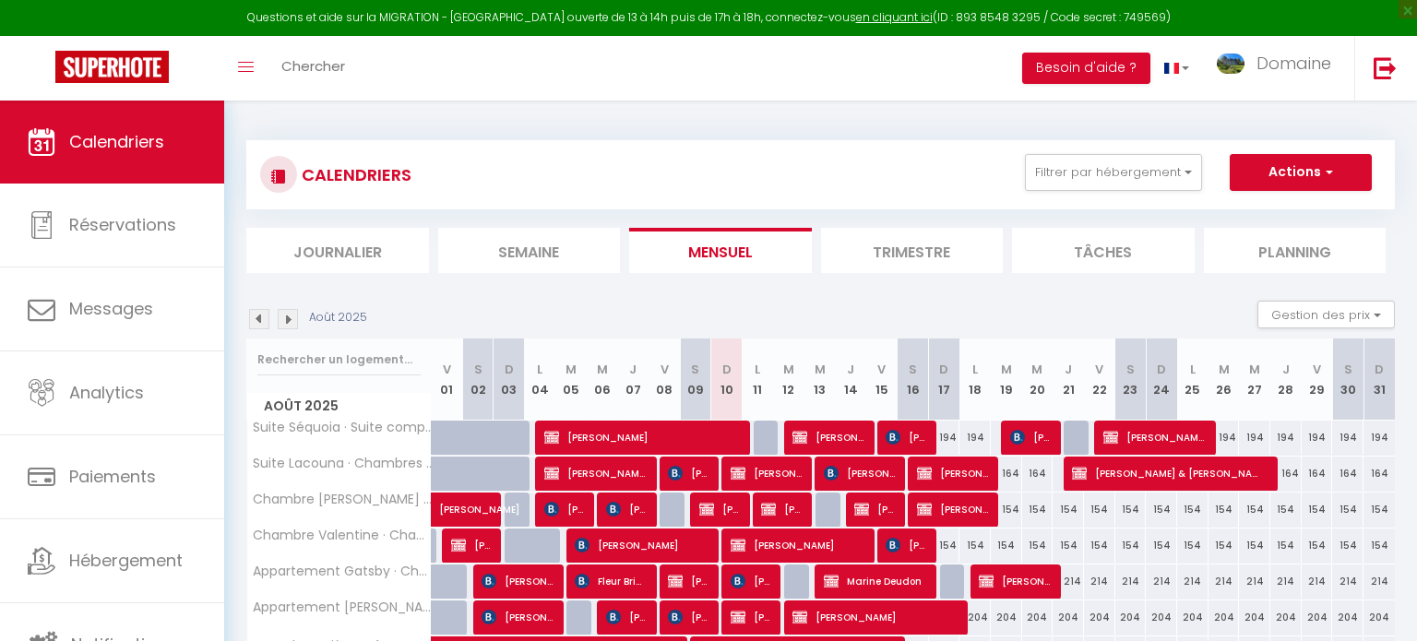
select select
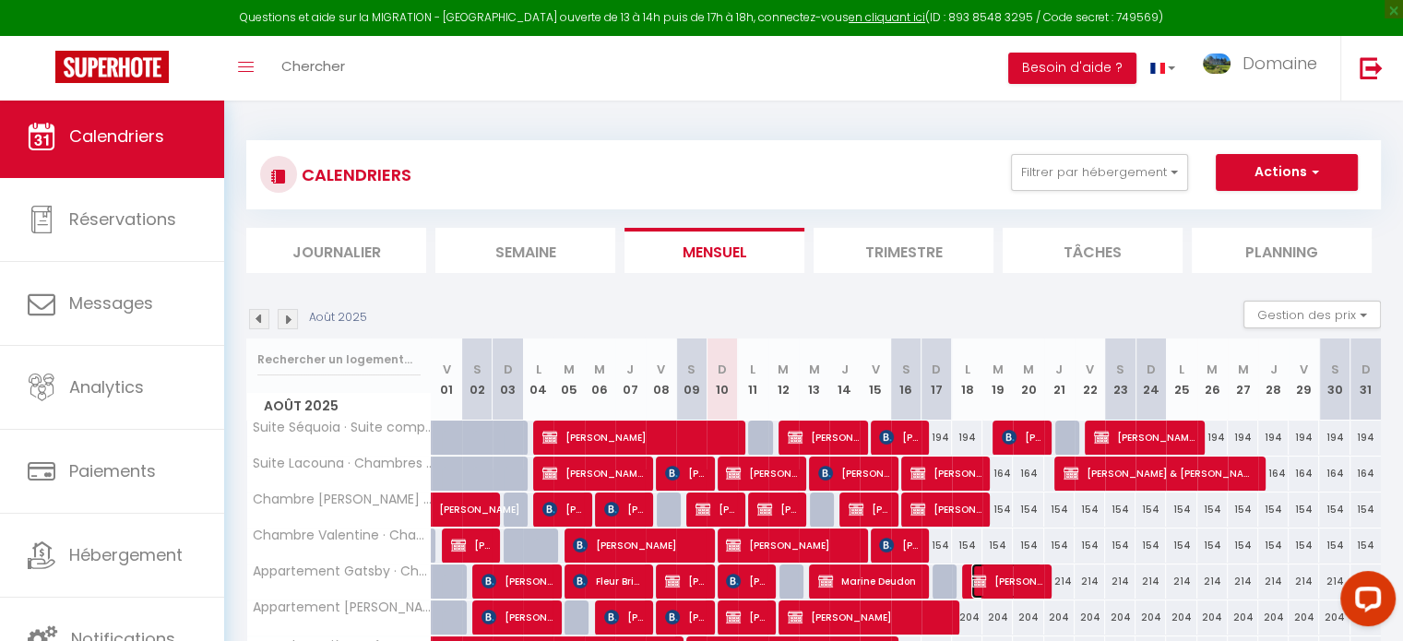
click at [982, 586] on img at bounding box center [979, 581] width 15 height 15
select select "KO"
select select "0"
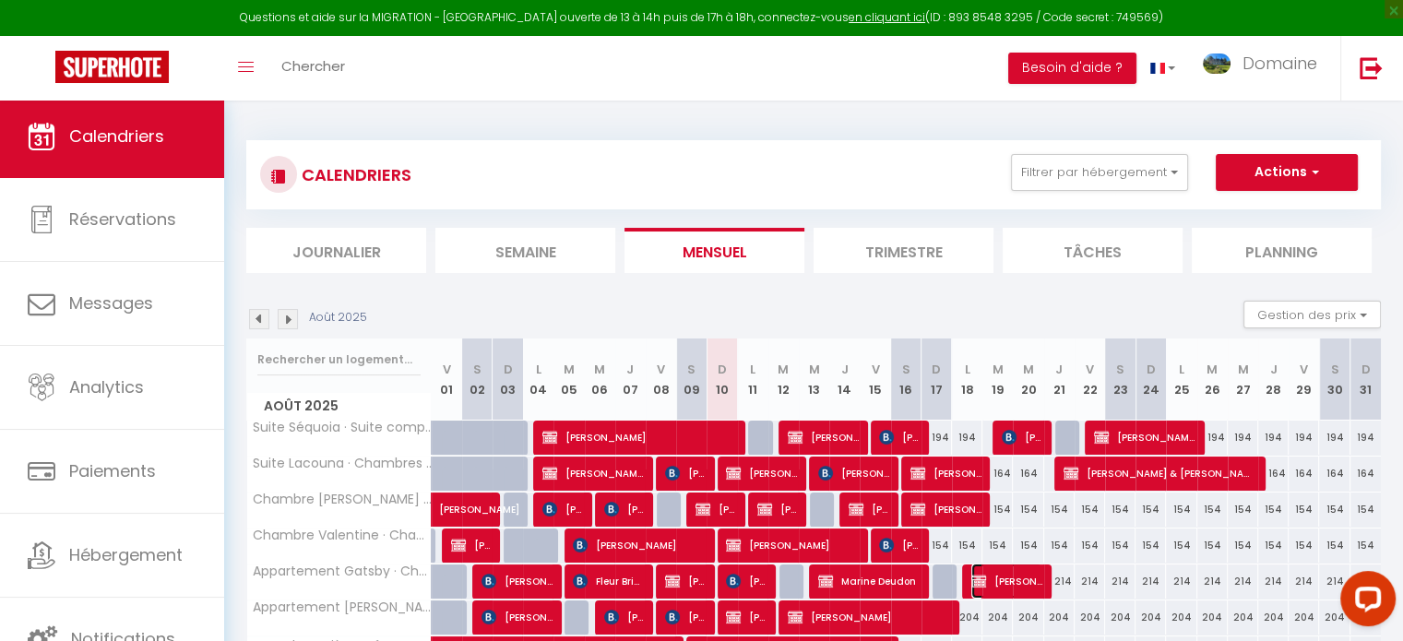
select select "1"
select select
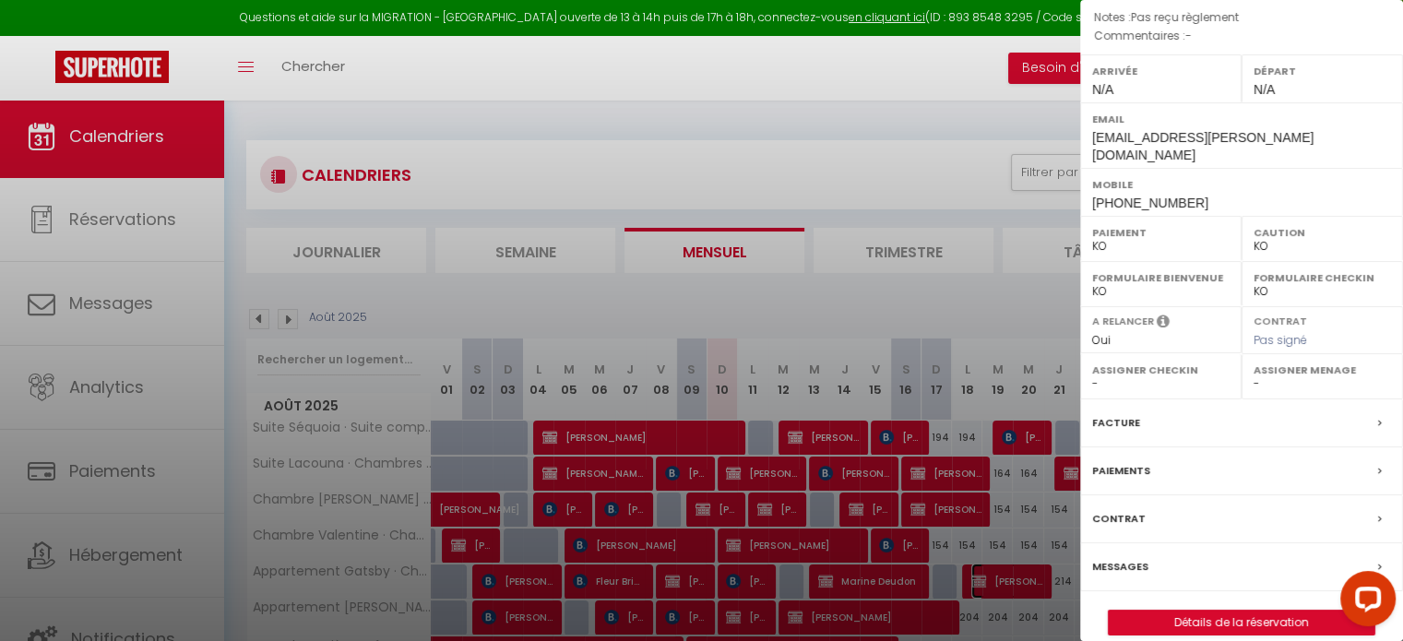
scroll to position [233, 0]
click at [1139, 460] on label "Paiements" at bounding box center [1121, 469] width 58 height 19
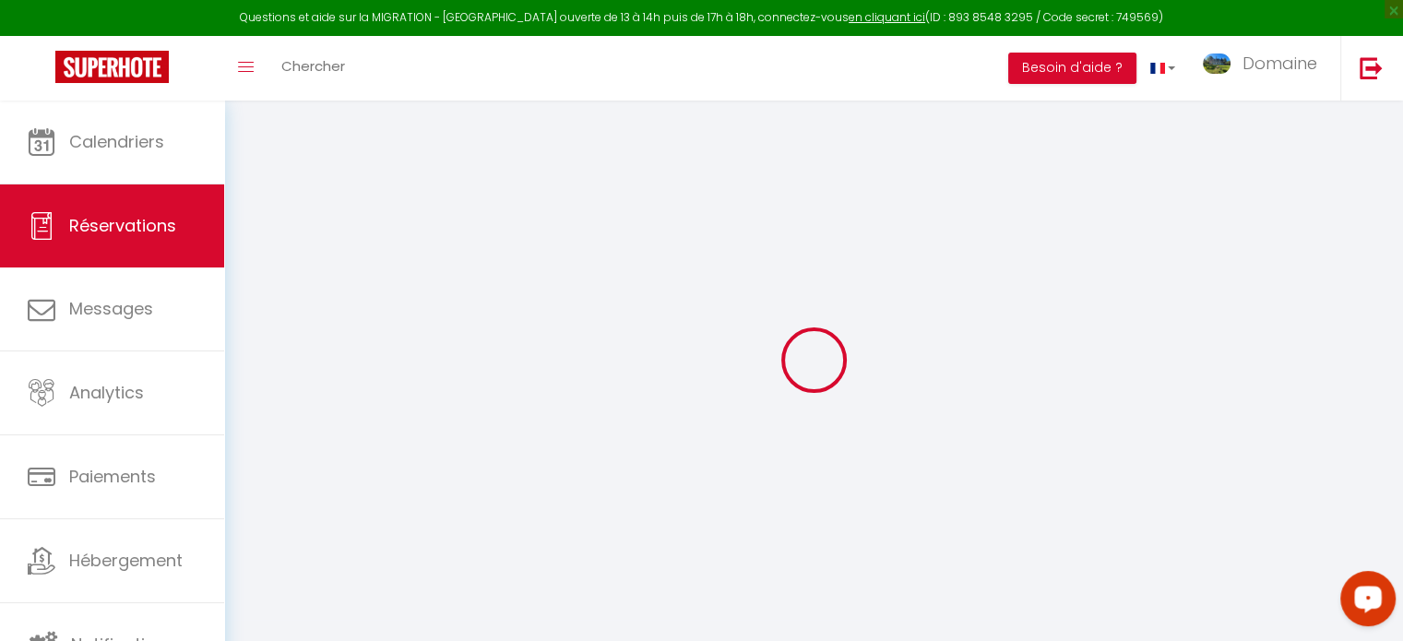
select select
checkbox input "false"
type textarea "Pas reçu règlement"
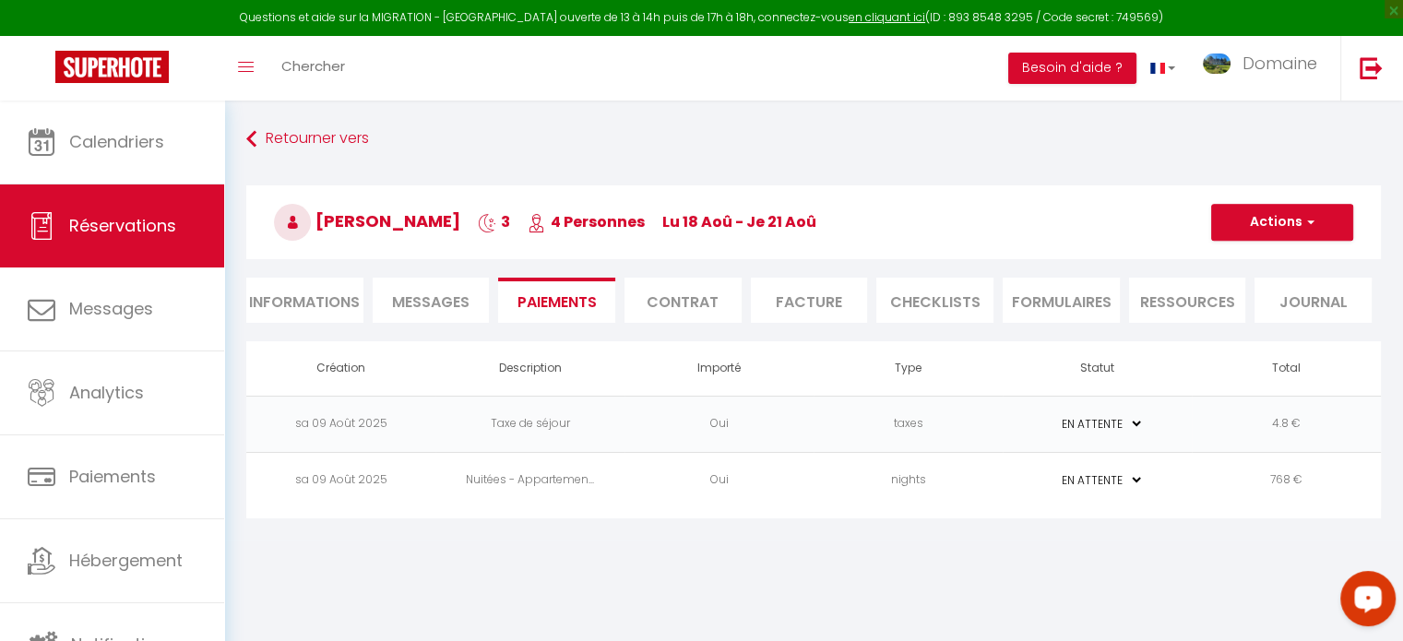
click at [1111, 475] on select "PAYÉ EN ATTENTE" at bounding box center [1098, 480] width 92 height 18
click at [551, 478] on td "Nuitées - Appartemen..." at bounding box center [530, 480] width 189 height 56
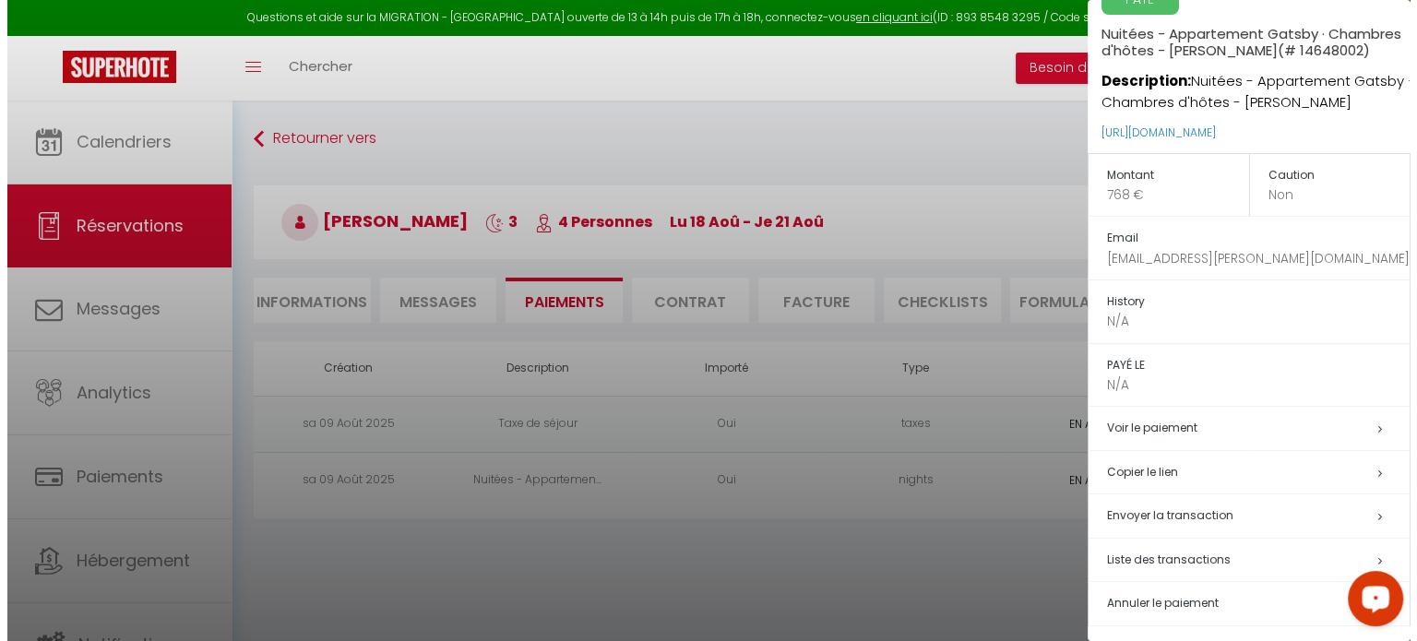
scroll to position [70, 0]
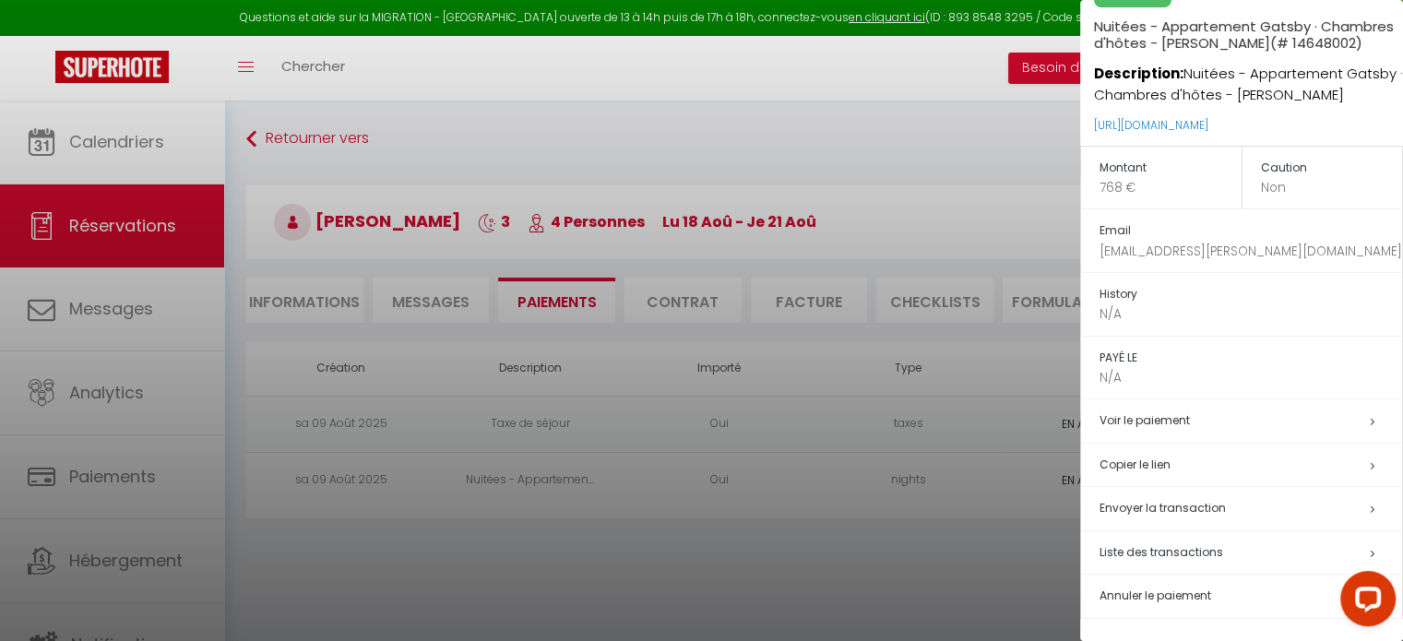
click at [1218, 508] on span "Envoyer la transaction" at bounding box center [1163, 508] width 126 height 16
type input "[EMAIL_ADDRESS][PERSON_NAME][DOMAIN_NAME]"
type input "Payment request"
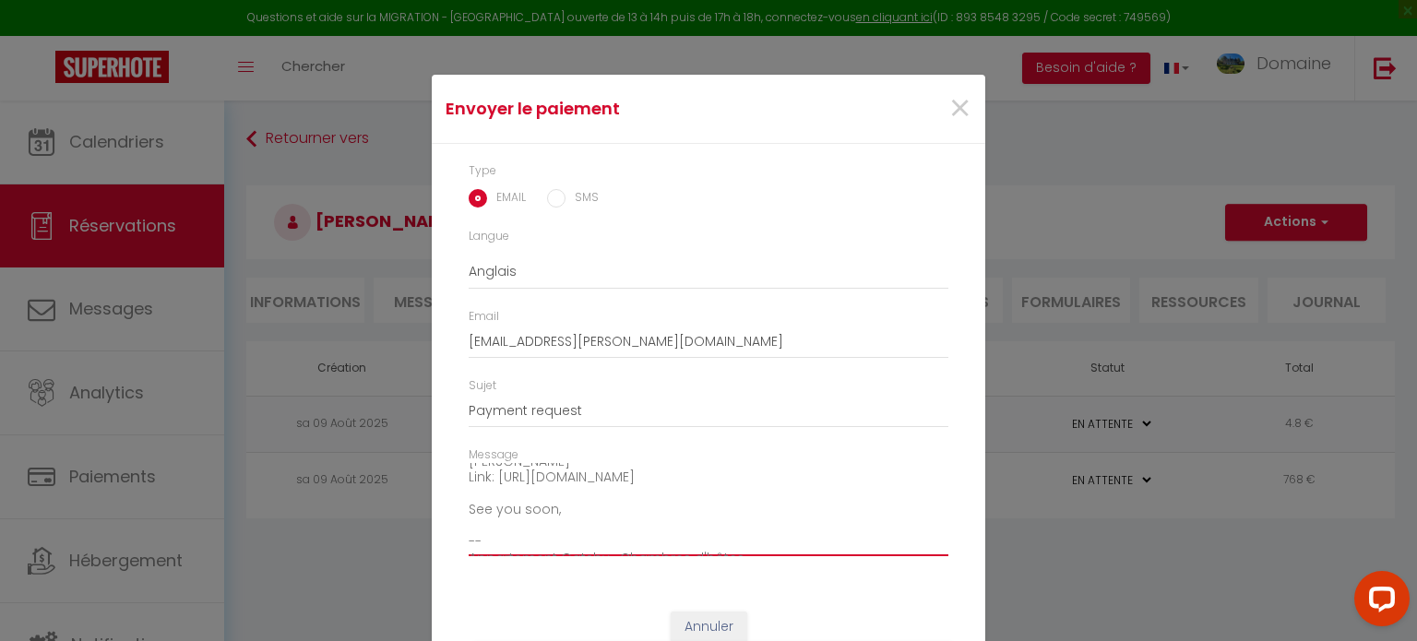
scroll to position [54, 0]
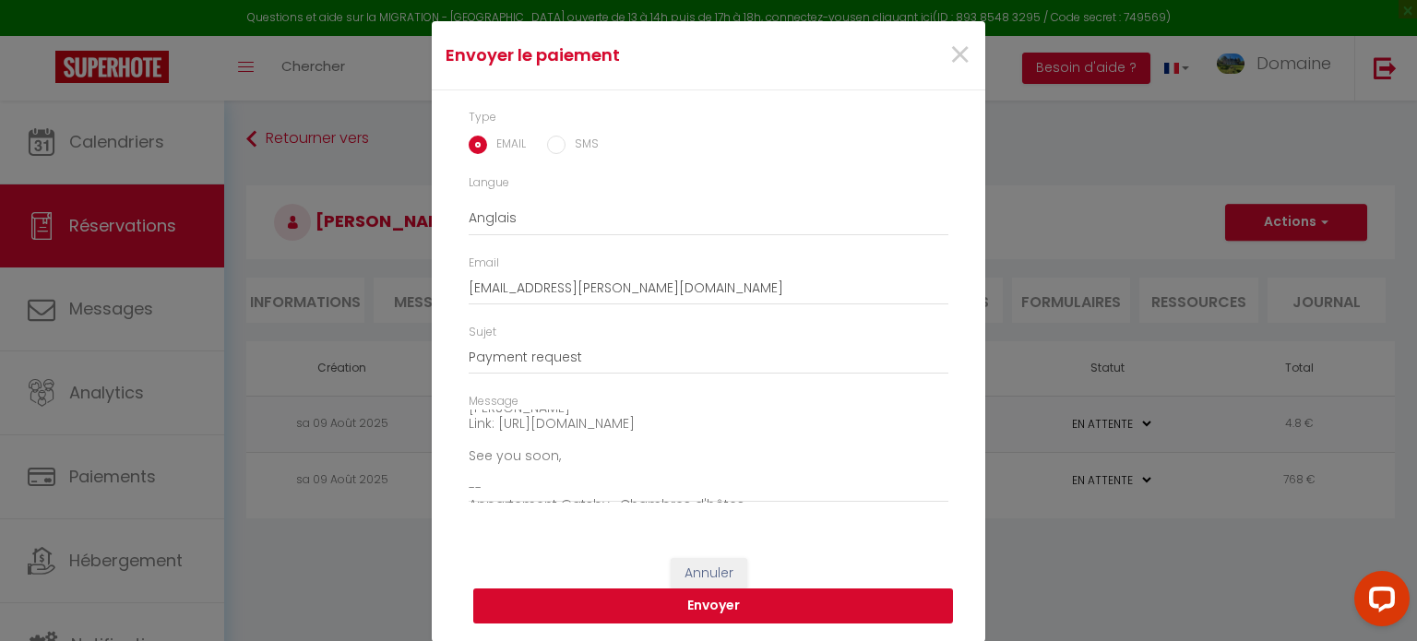
click at [744, 597] on button "Envoyer" at bounding box center [713, 606] width 480 height 35
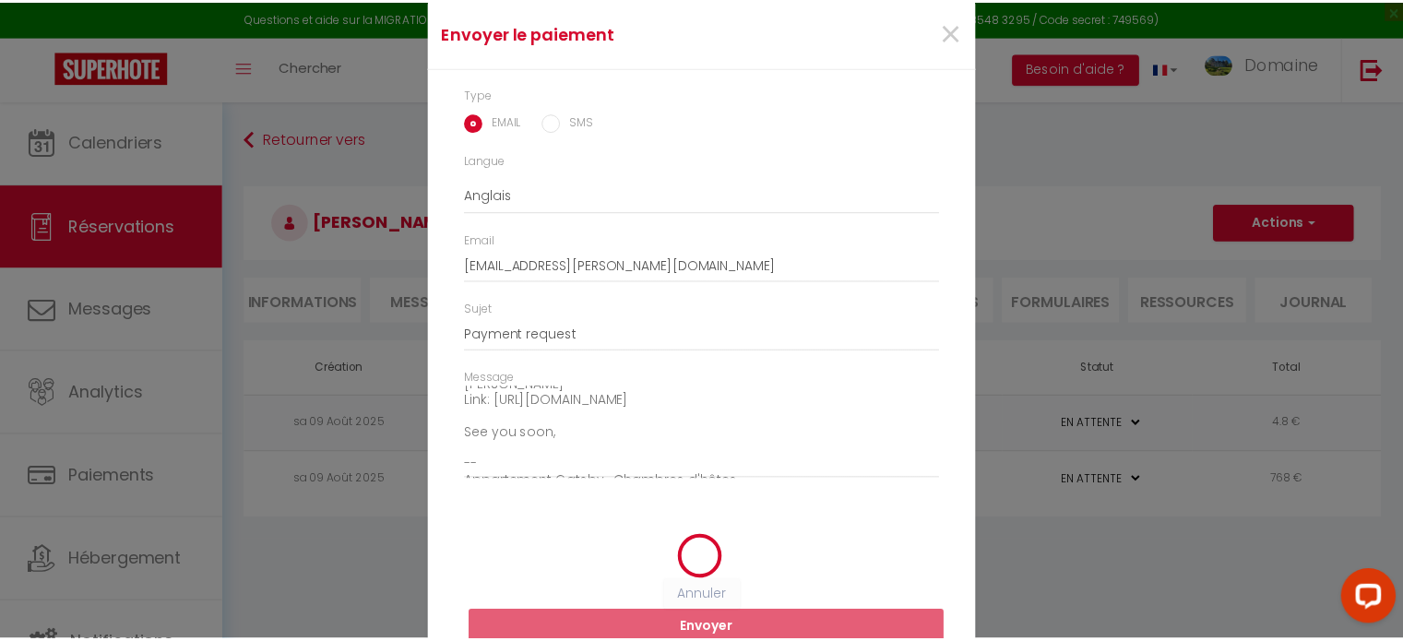
scroll to position [30, 0]
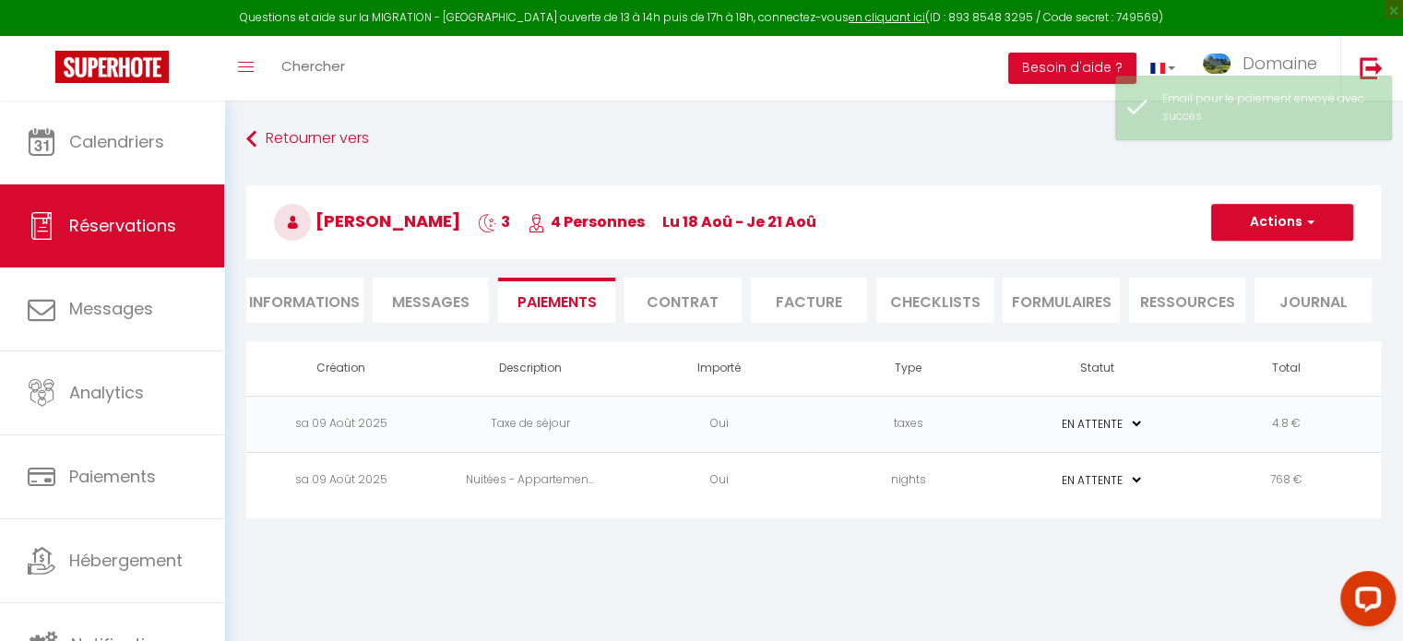
click at [810, 424] on td "Oui" at bounding box center [719, 424] width 189 height 56
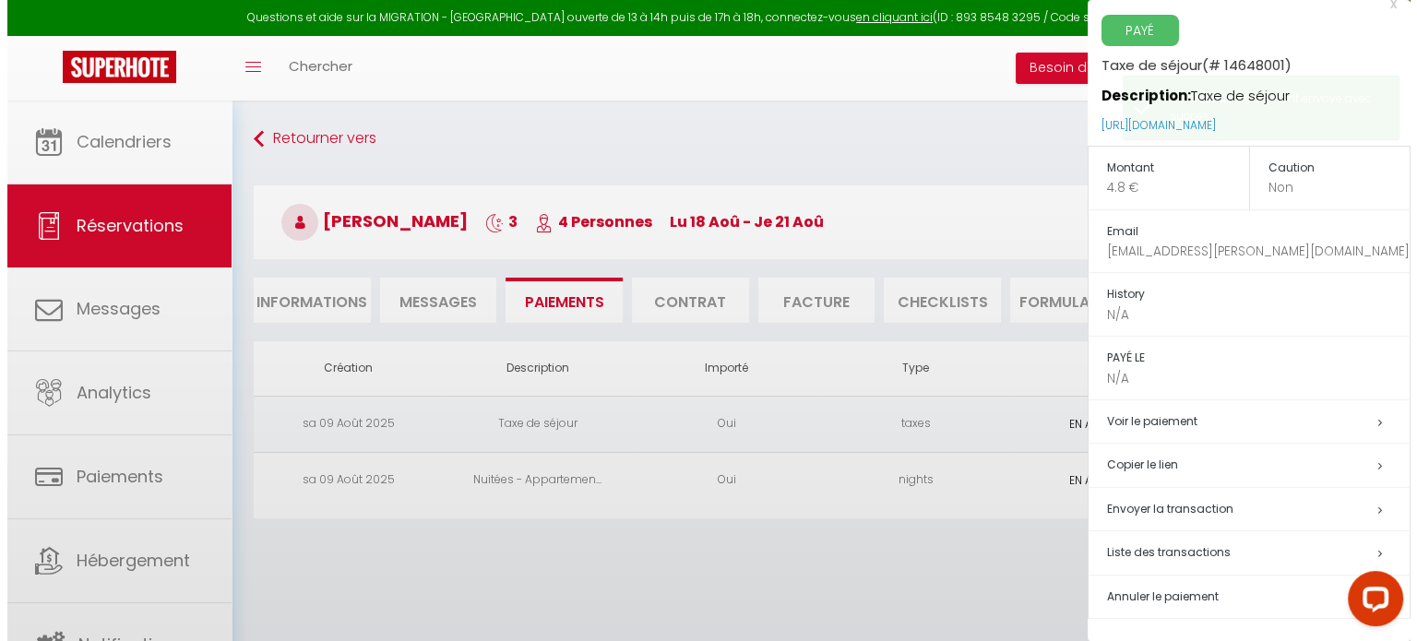
scroll to position [15, 0]
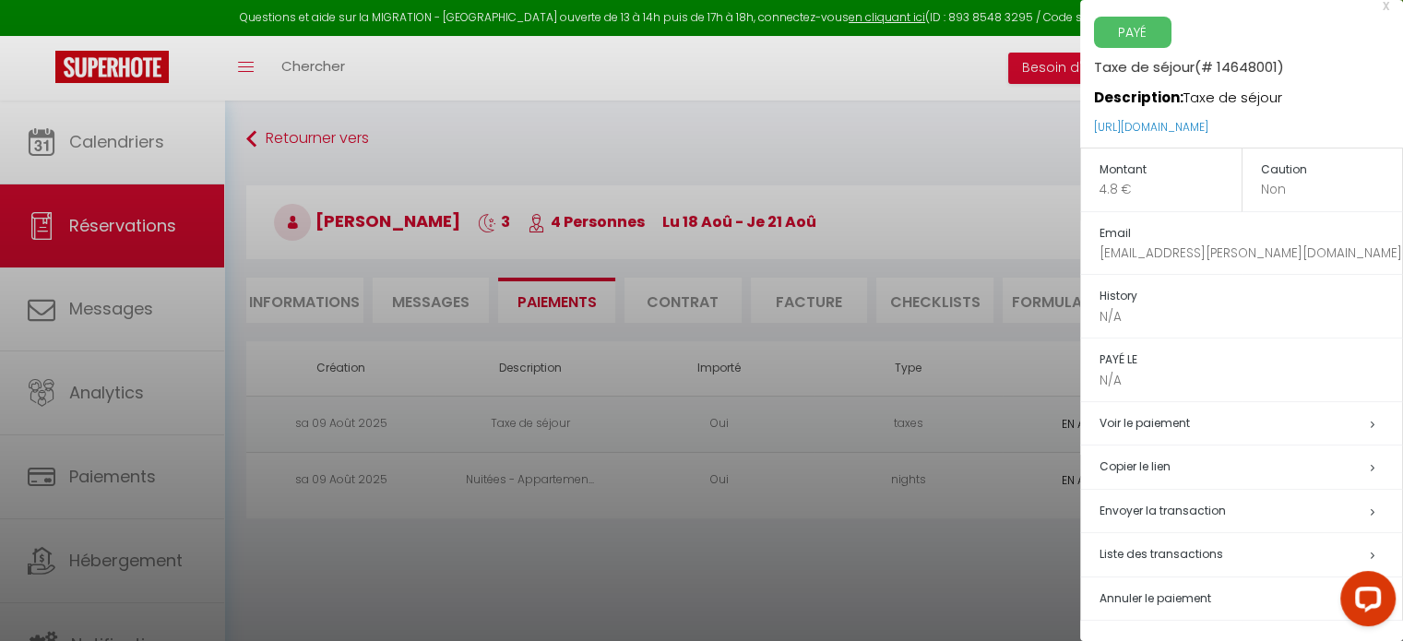
click at [1371, 508] on icon at bounding box center [1373, 512] width 4 height 11
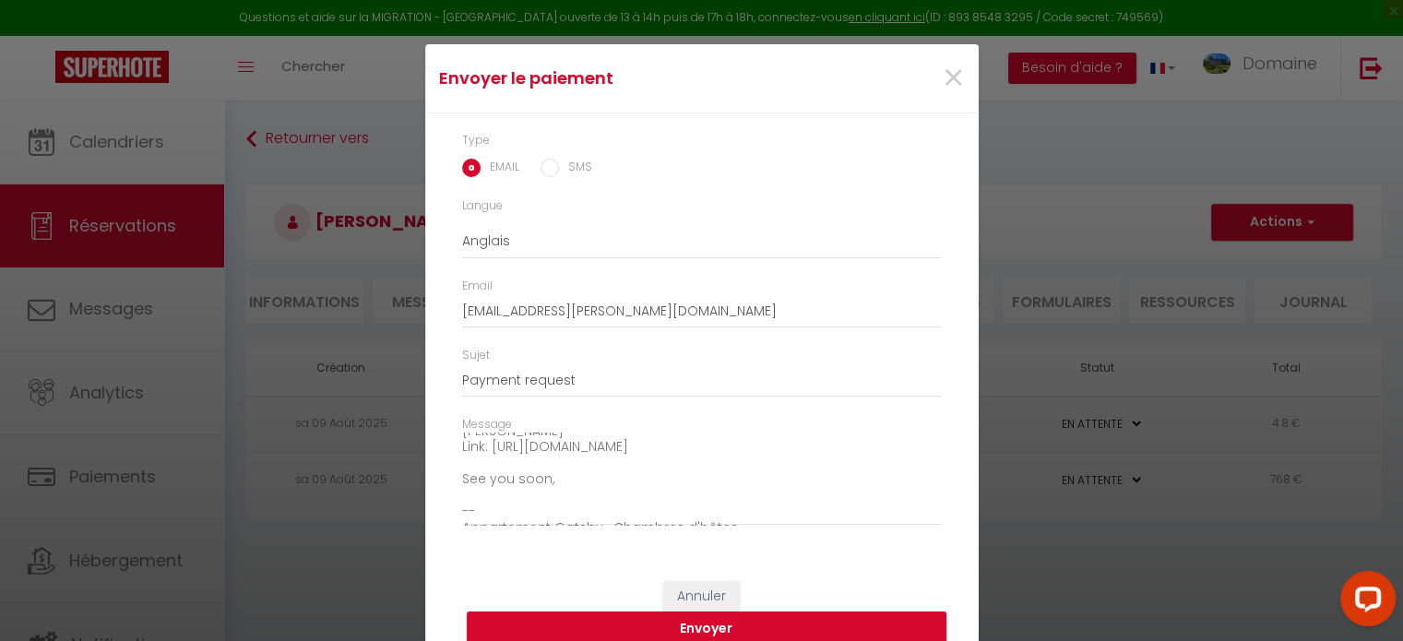
type textarea "Hi, We invite you to click on the link below to make the payment: Title : Taxe …"
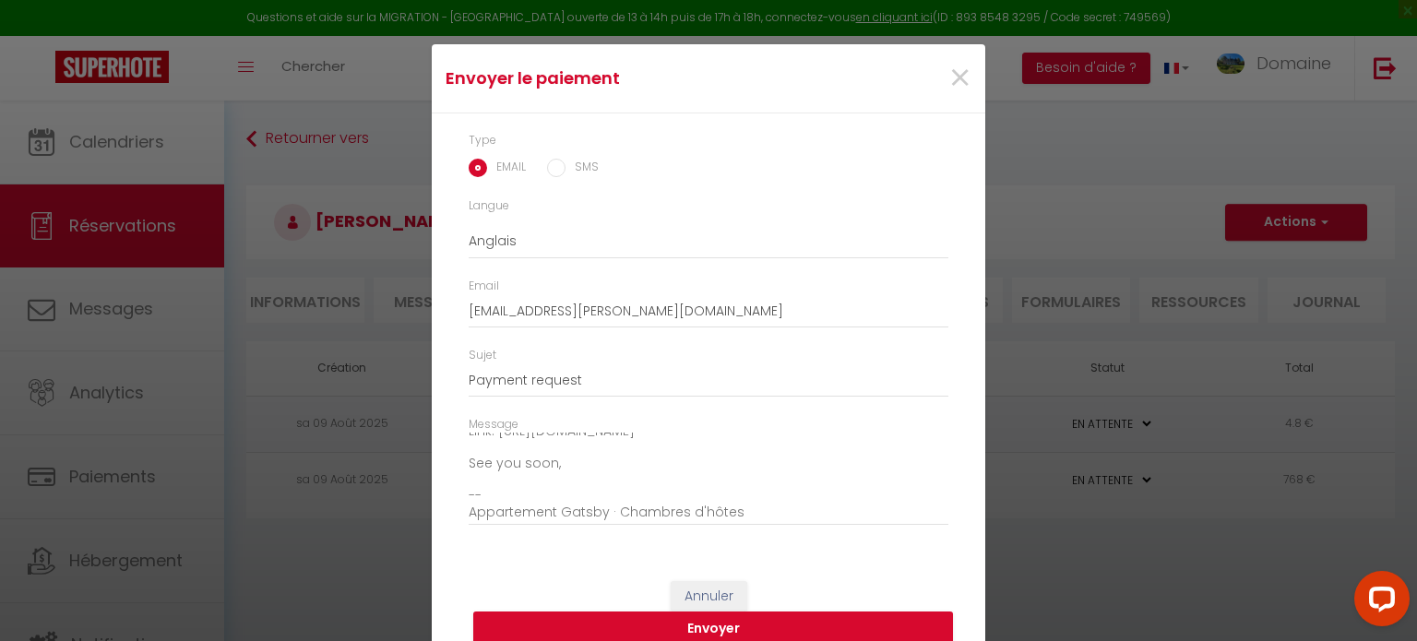
scroll to position [113, 0]
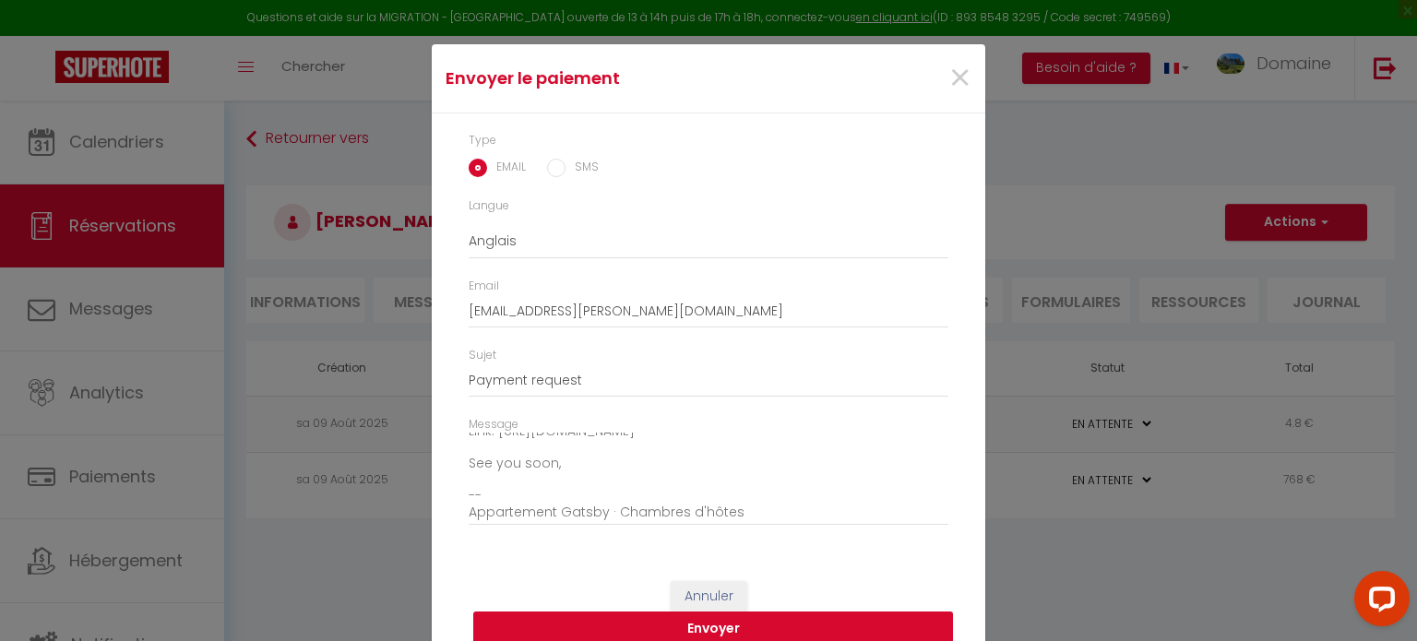
click at [717, 627] on button "Envoyer" at bounding box center [713, 629] width 480 height 35
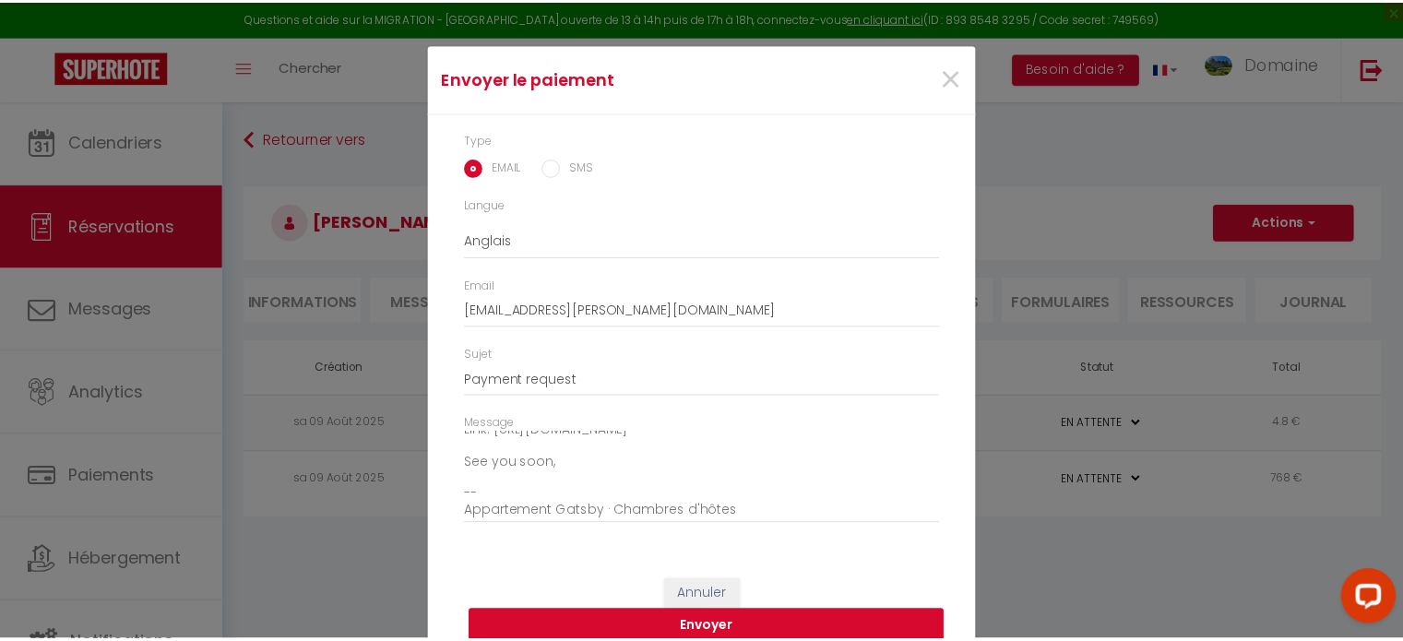
scroll to position [7, 0]
